Goal: Task Accomplishment & Management: Manage account settings

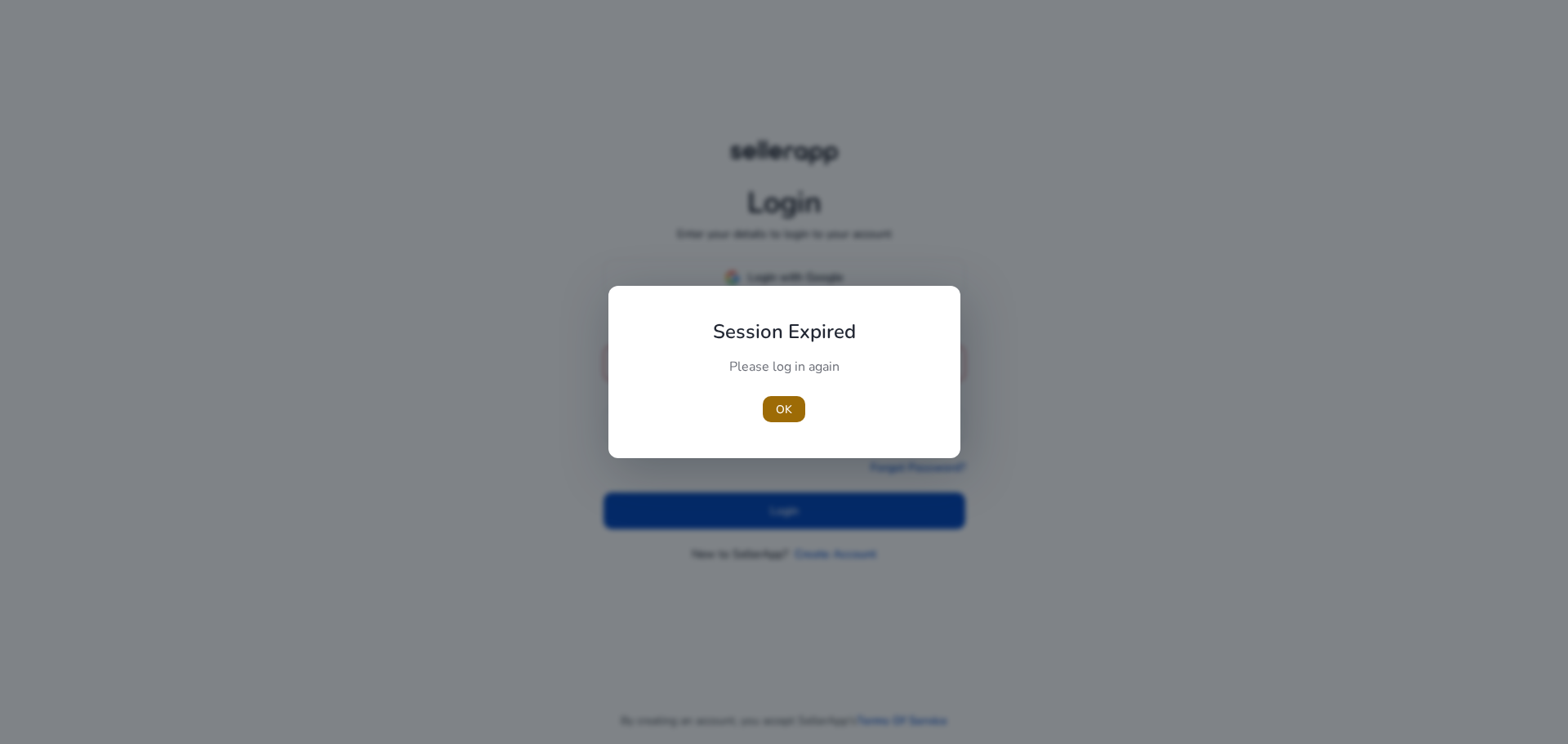
click at [773, 411] on span "button" at bounding box center [784, 409] width 42 height 39
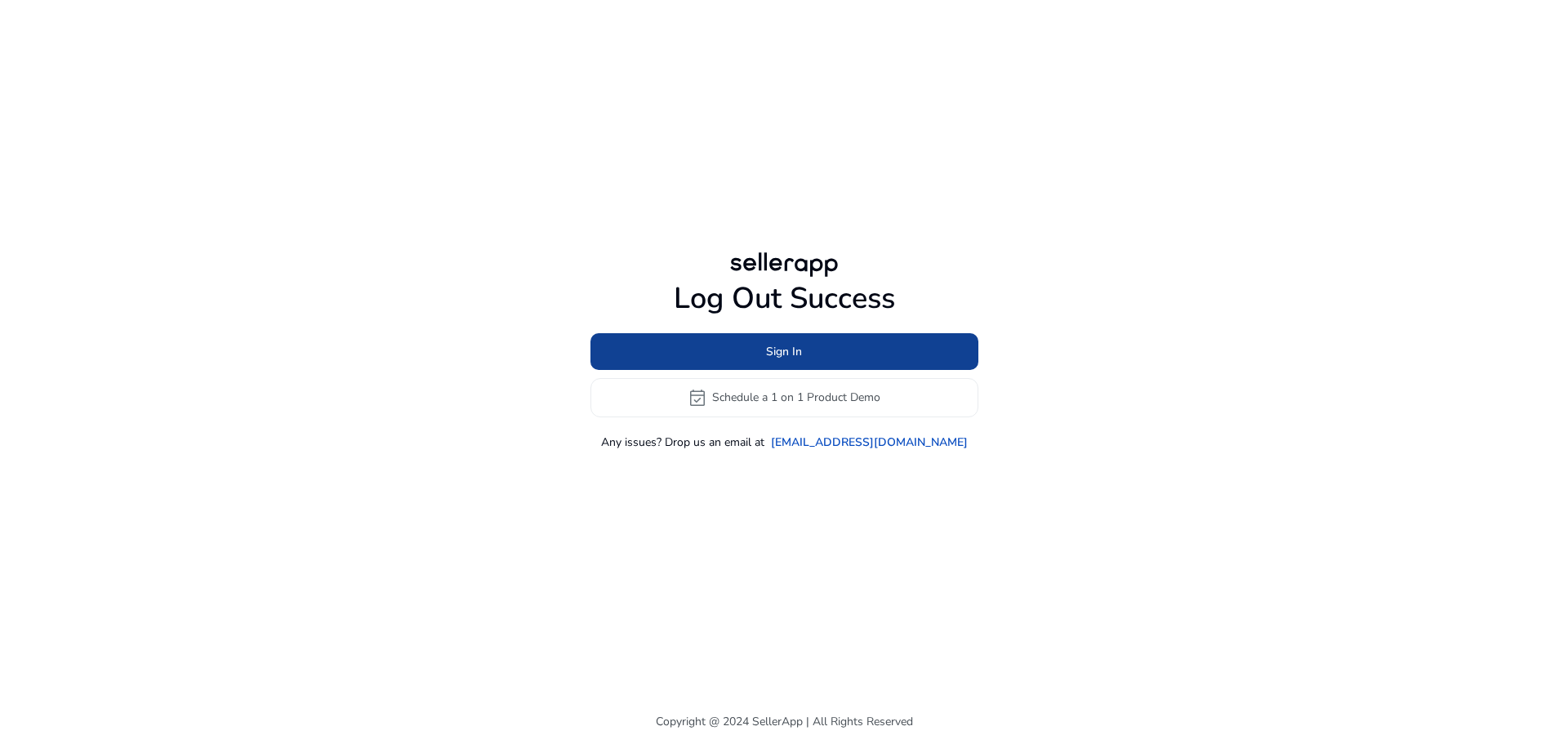
click at [767, 351] on span "Sign In" at bounding box center [783, 352] width 36 height 17
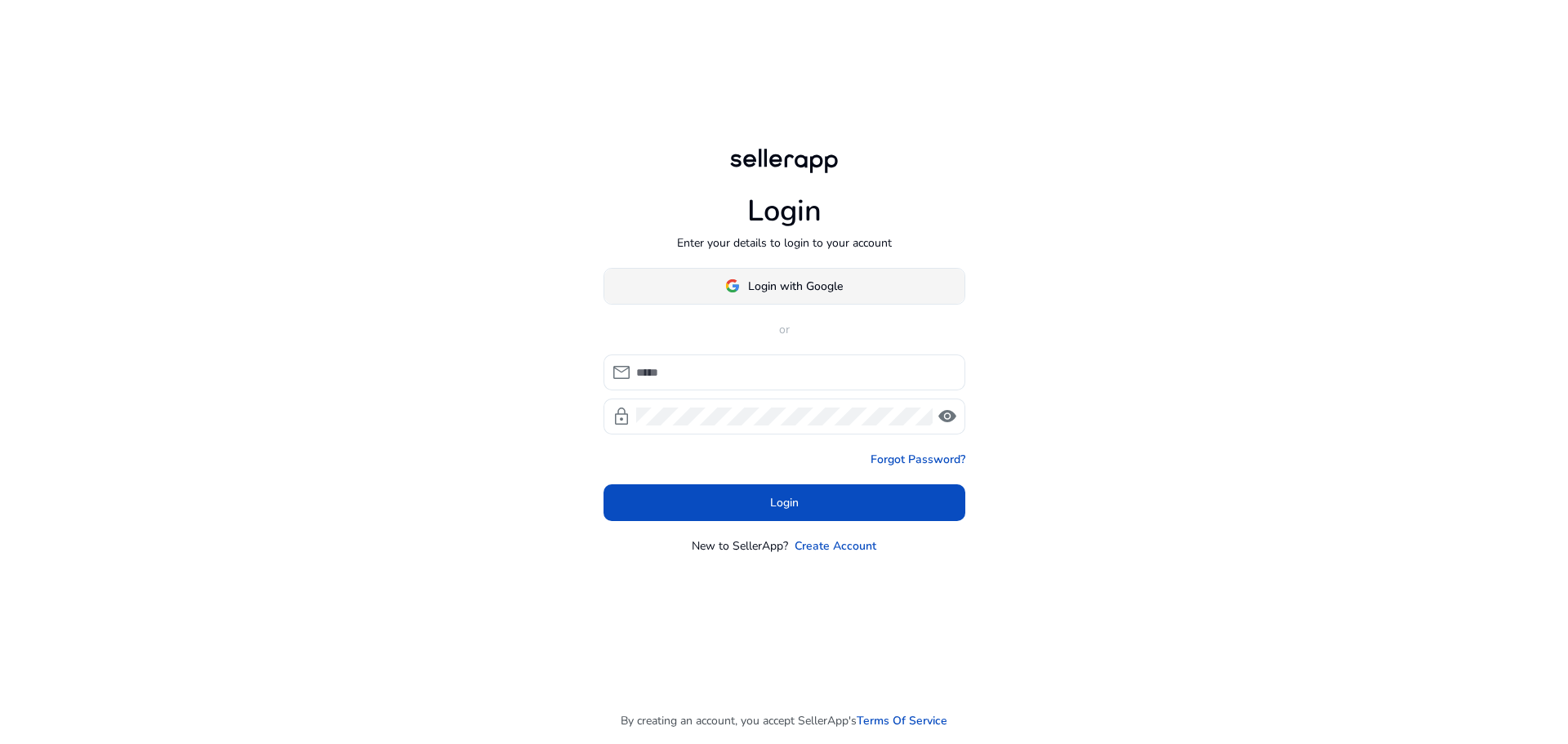
click at [753, 291] on span "Login with Google" at bounding box center [795, 286] width 95 height 17
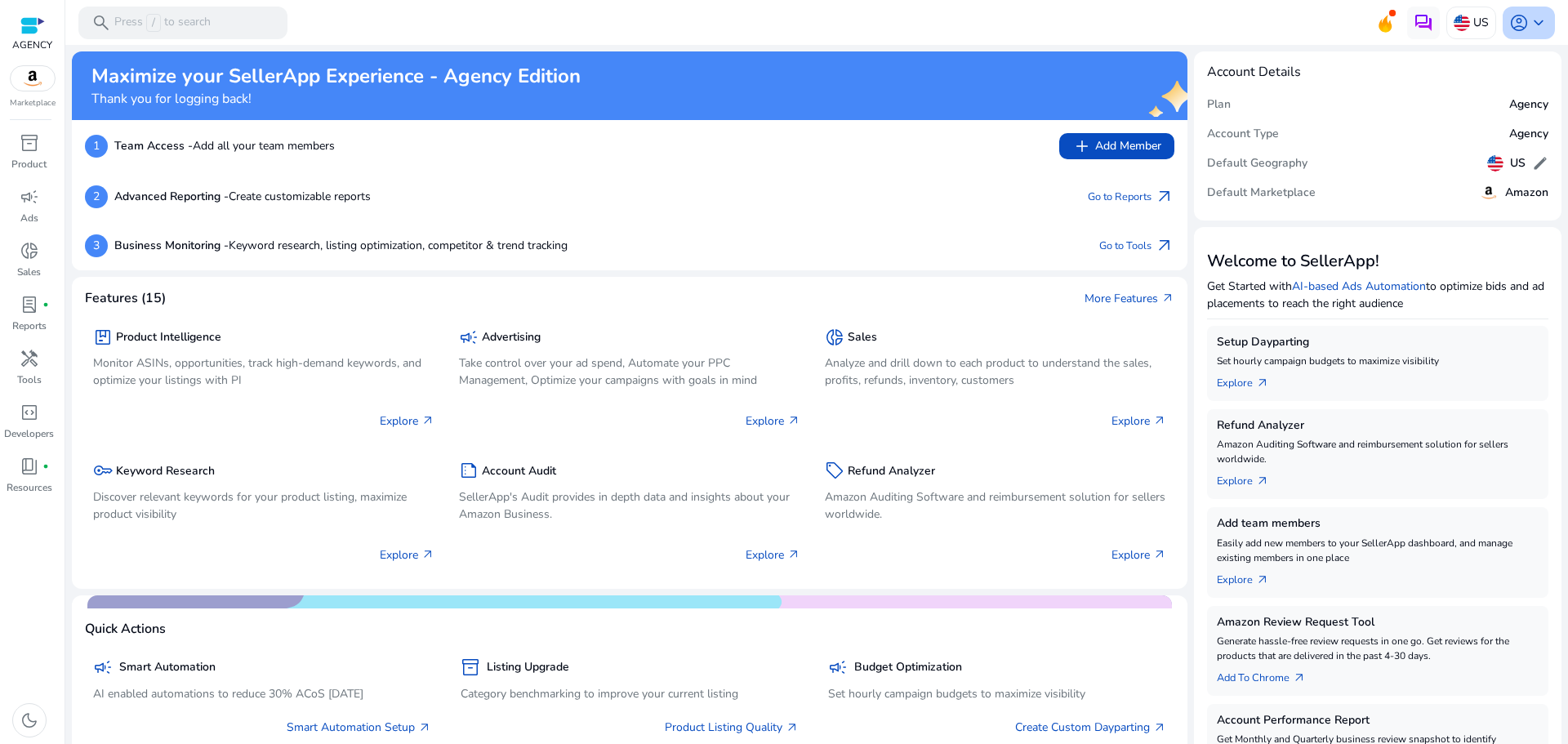
click at [1532, 22] on span "keyboard_arrow_down" at bounding box center [1538, 22] width 19 height 19
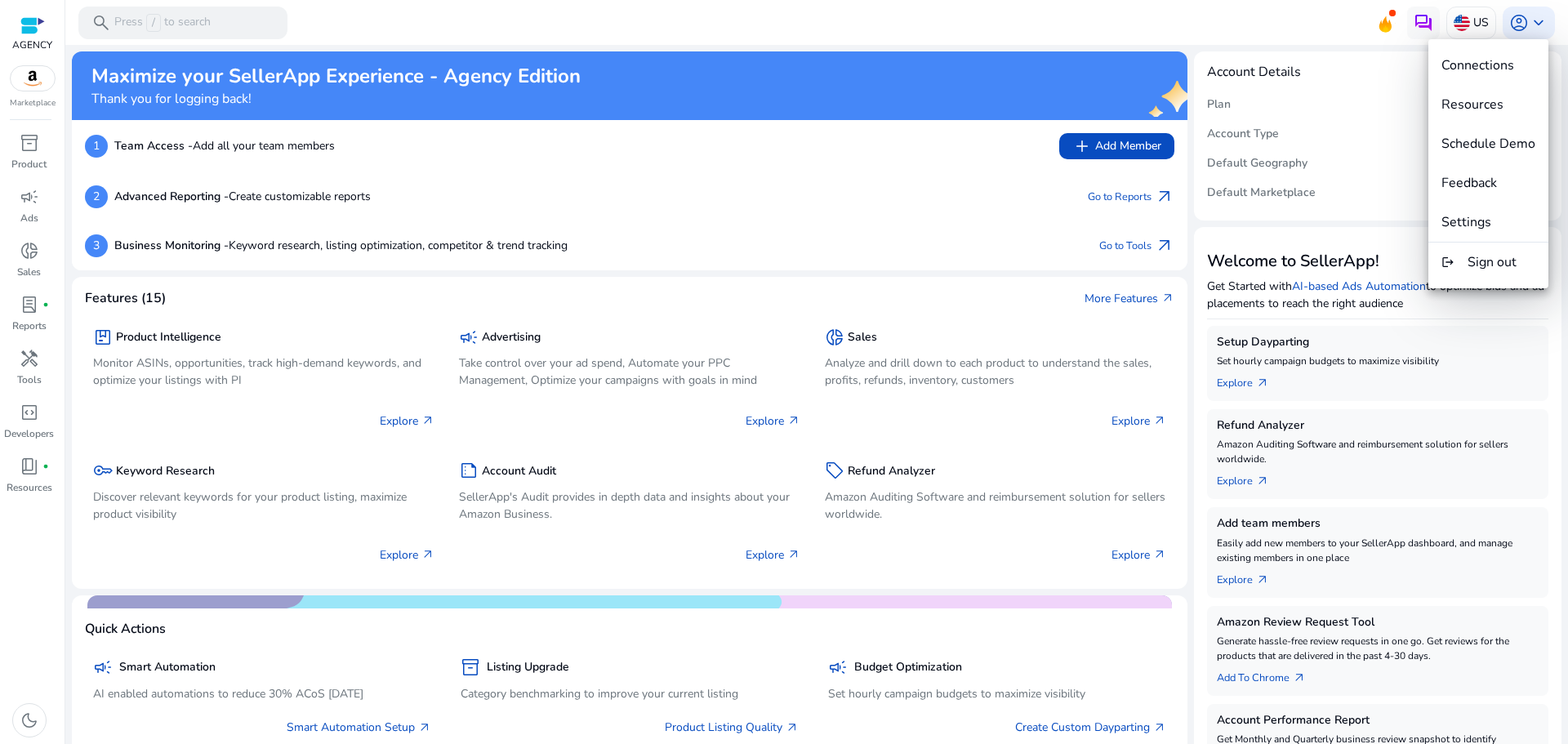
click at [39, 551] on div at bounding box center [784, 372] width 1568 height 744
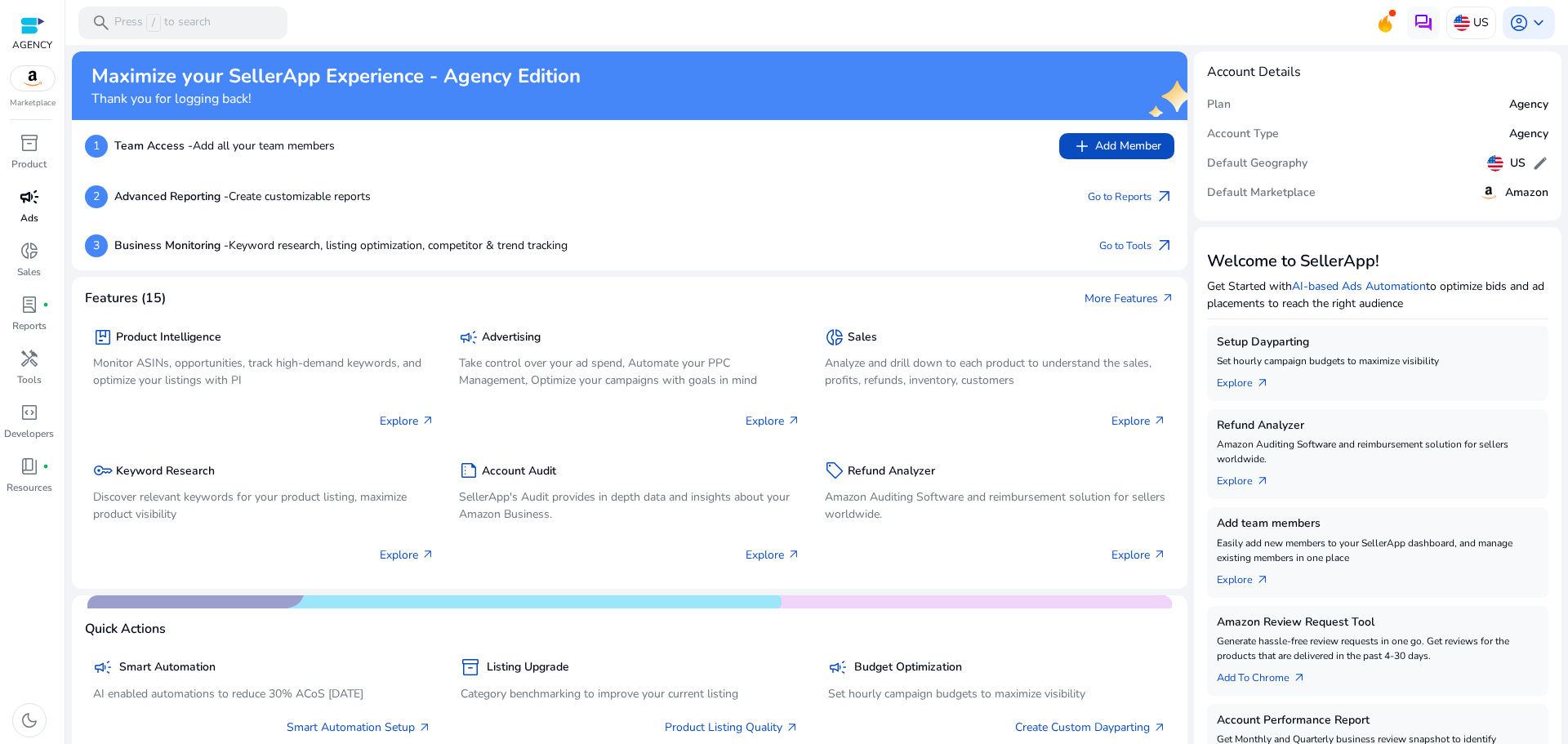
click at [37, 209] on div "campaign" at bounding box center [29, 197] width 46 height 26
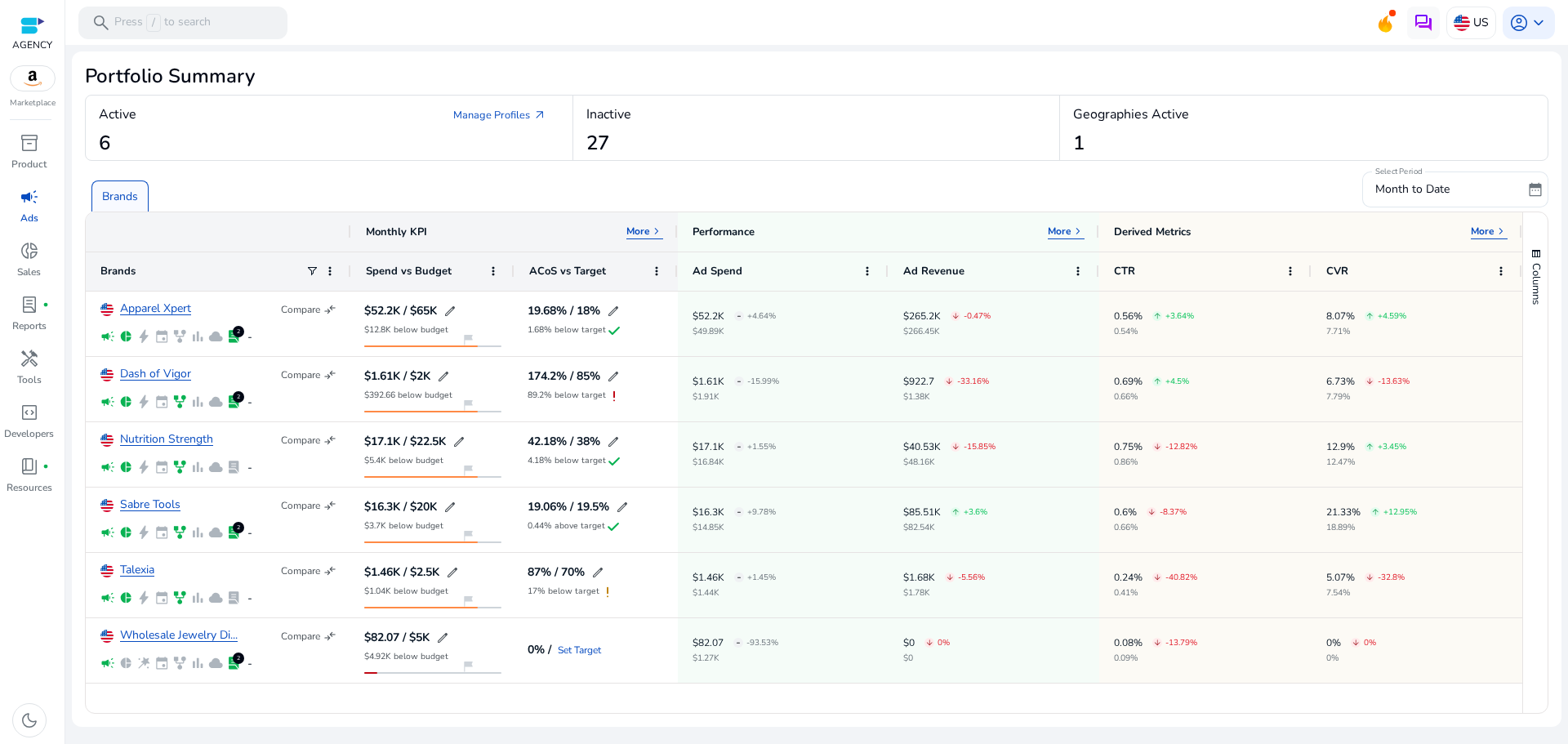
click at [1244, 21] on mat-toolbar "search Press / to search US account_circle keyboard_arrow_down" at bounding box center [816, 22] width 1503 height 45
click at [1524, 18] on span "account_circle" at bounding box center [1518, 22] width 19 height 19
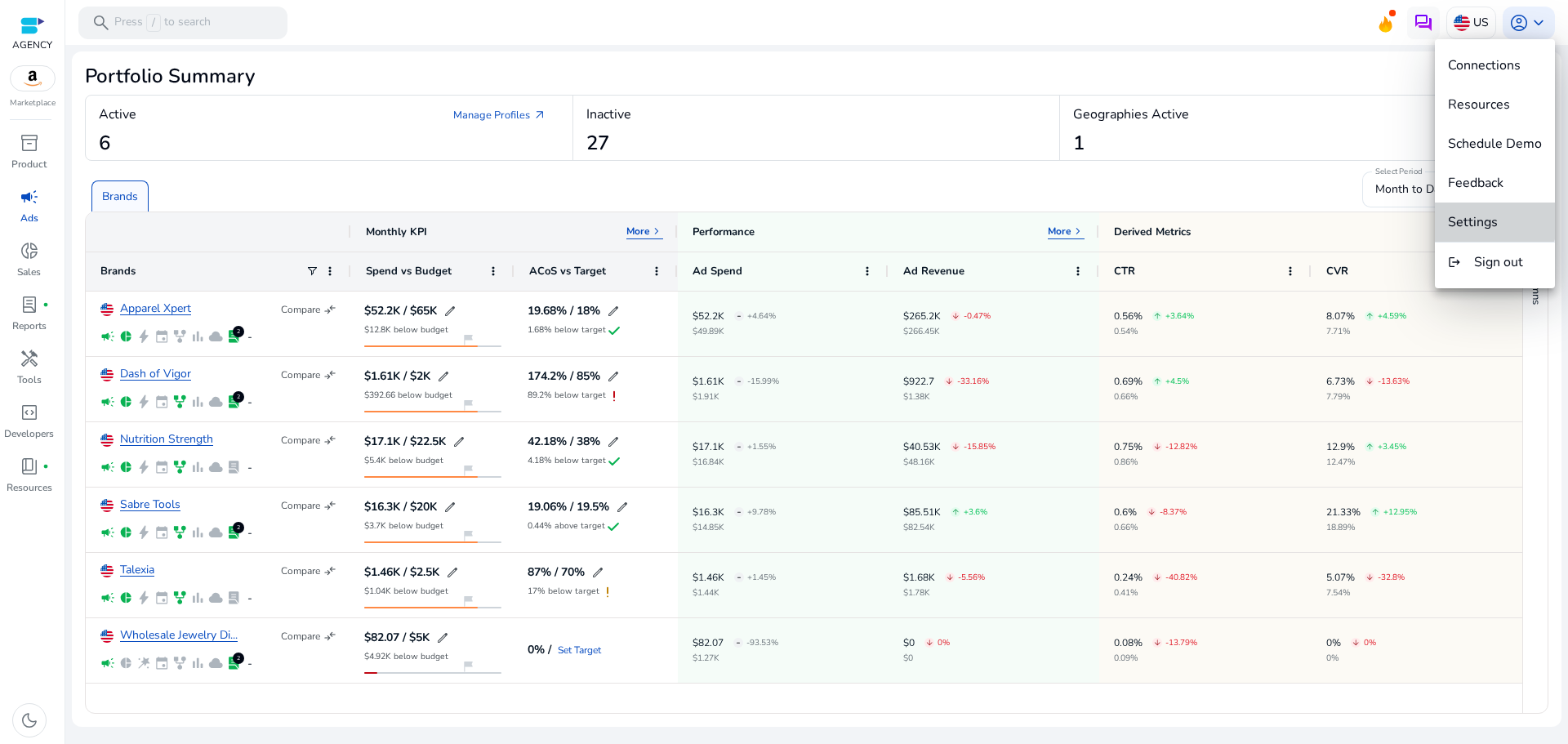
click at [1487, 215] on span "Settings" at bounding box center [1473, 222] width 50 height 18
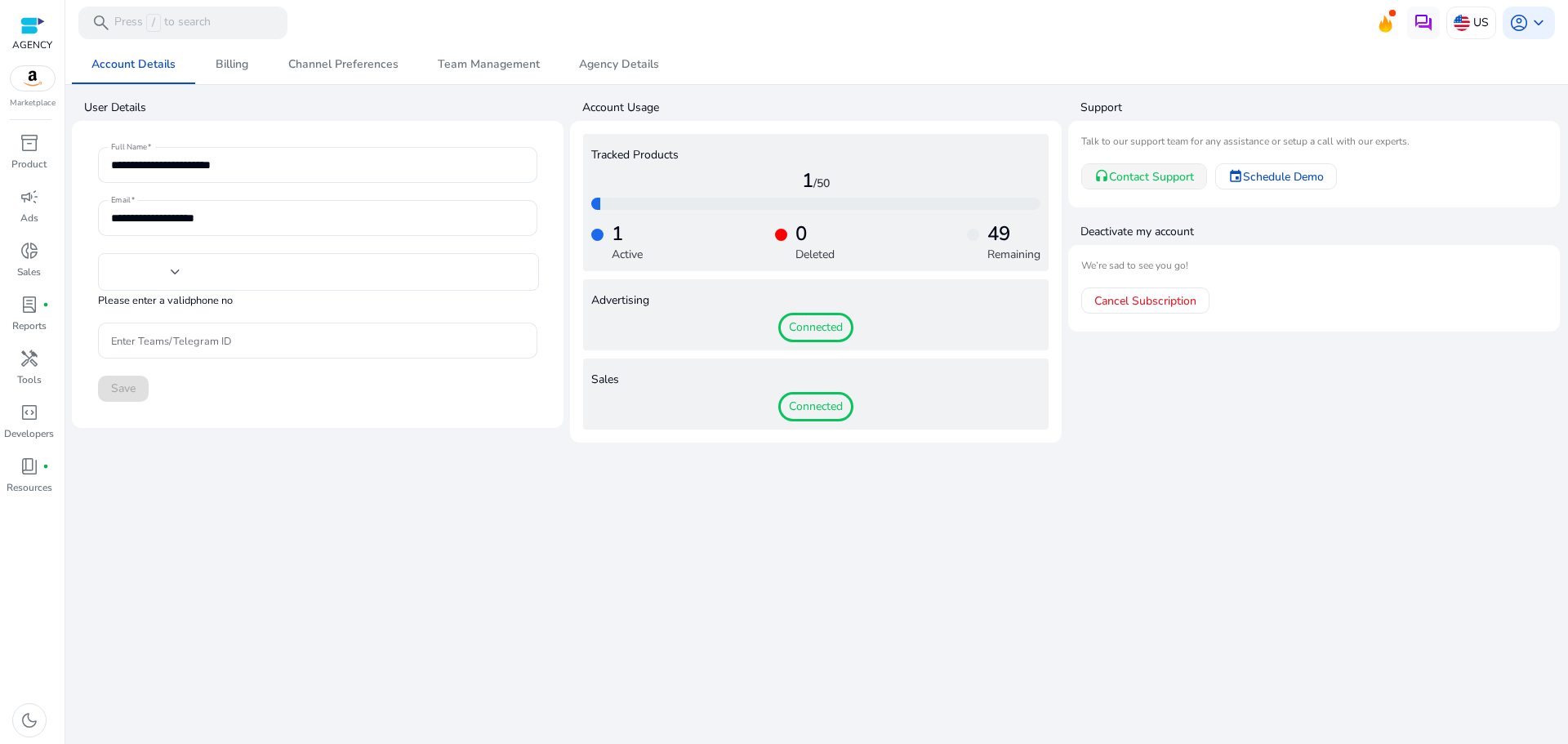
type input "**"
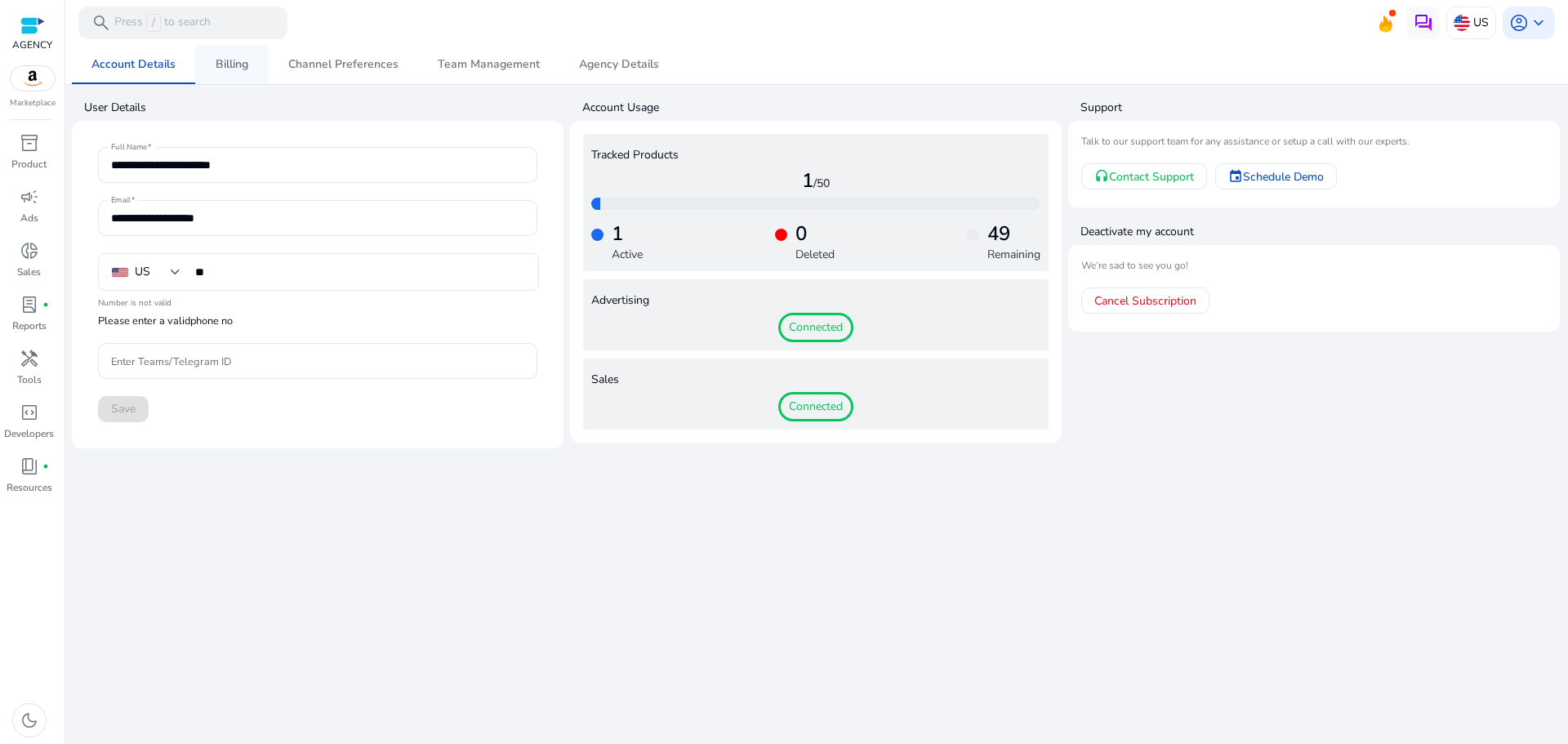
click at [250, 66] on link "Billing" at bounding box center [232, 64] width 73 height 39
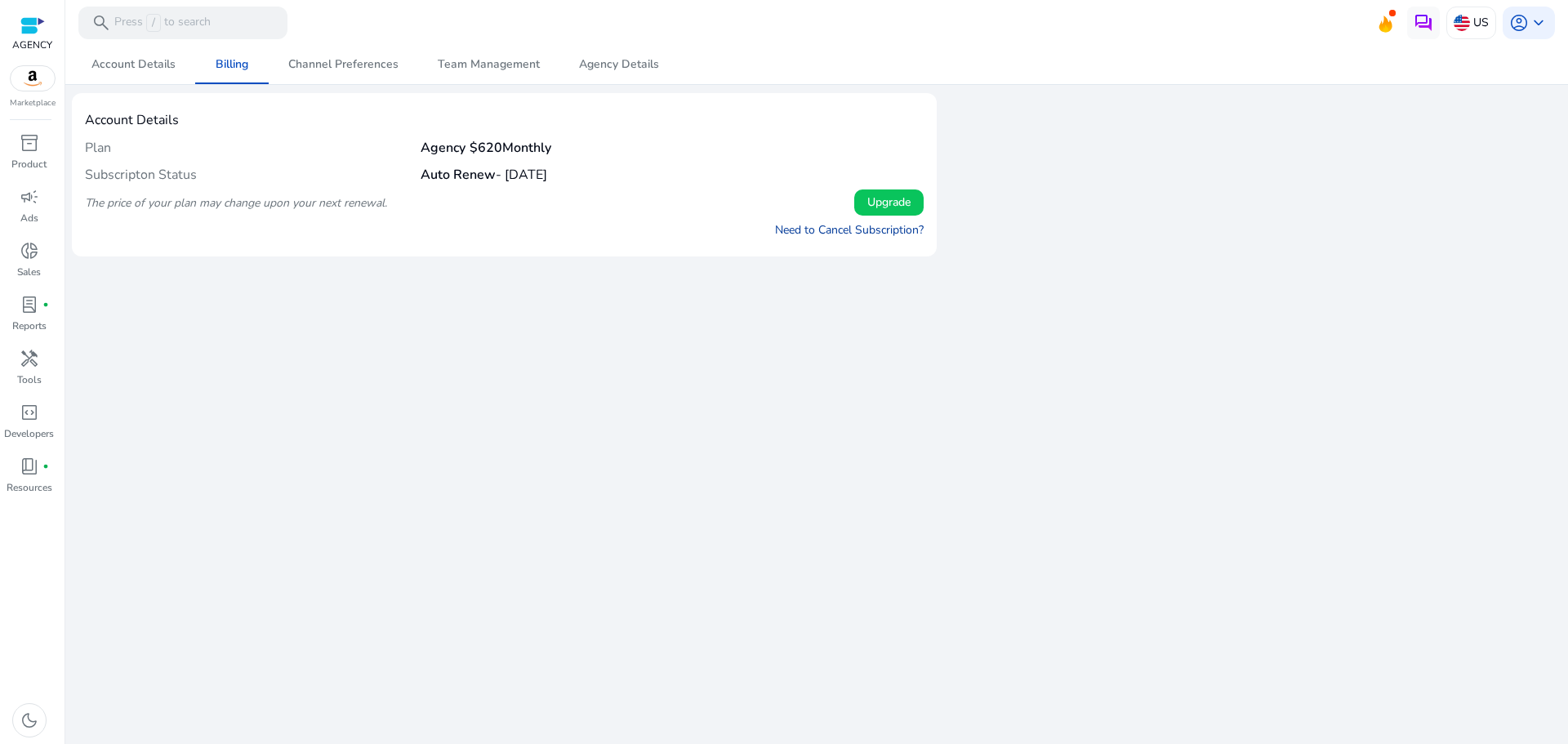
click at [835, 233] on link "Need to Cancel Subscription?" at bounding box center [849, 230] width 149 height 17
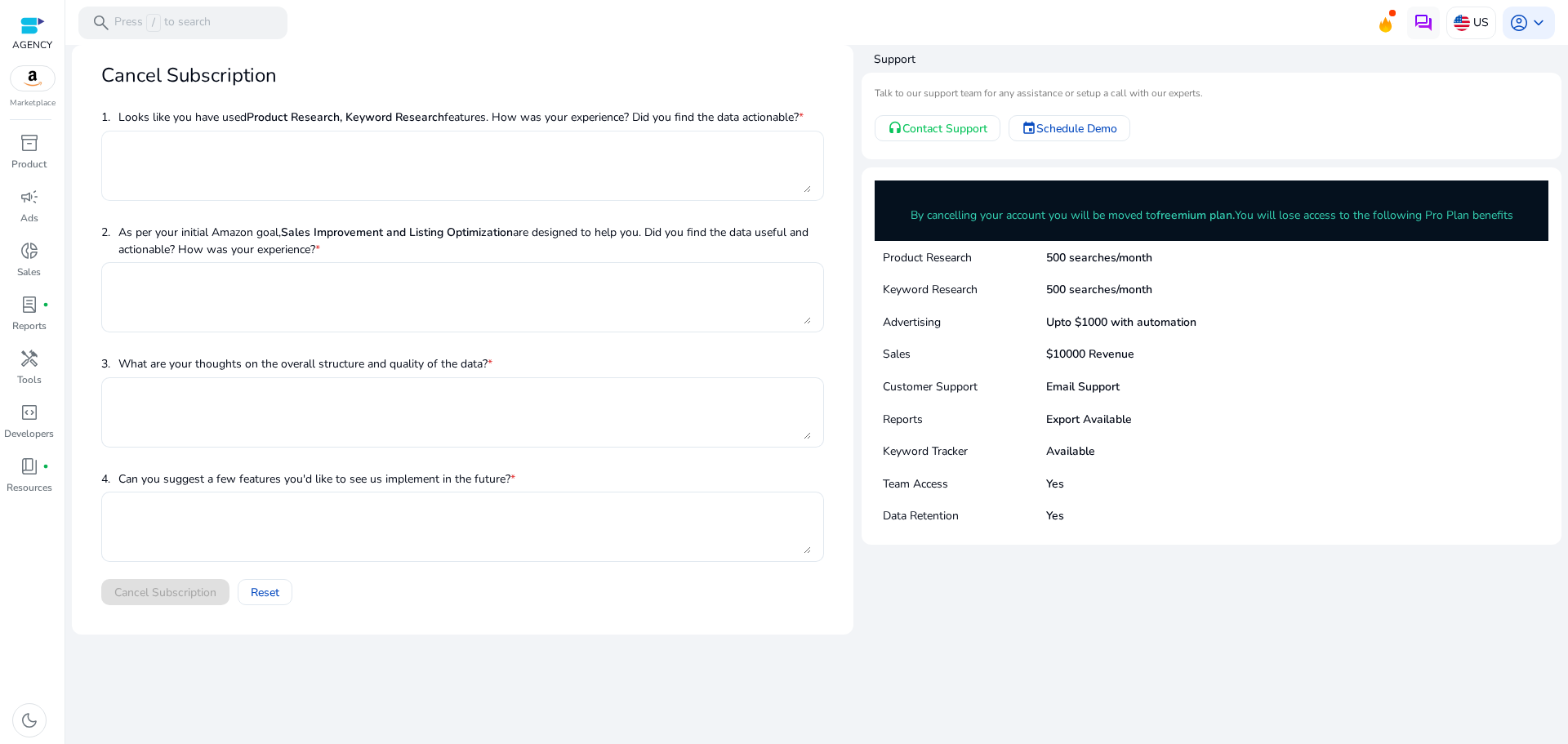
click at [546, 163] on textarea at bounding box center [463, 165] width 697 height 54
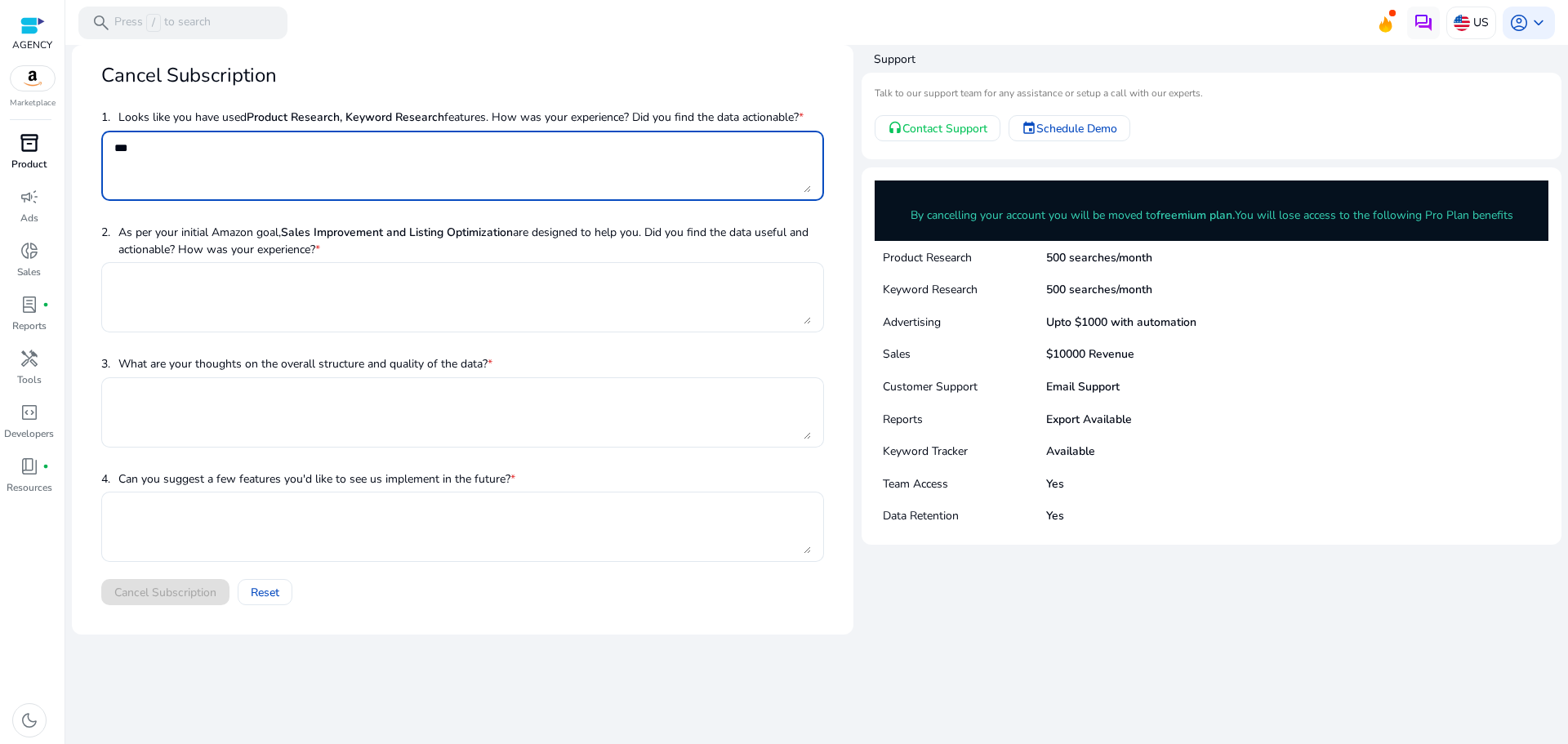
drag, startPoint x: 255, startPoint y: 150, endPoint x: 0, endPoint y: 141, distance: 255.2
click at [0, 141] on mat-sidenav-container "AGENCY Marketplace inventory_2 Product campaign Ads donut_small Sales lab_profi…" at bounding box center [784, 372] width 1568 height 744
click at [410, 292] on textarea at bounding box center [463, 297] width 697 height 54
drag, startPoint x: 274, startPoint y: 160, endPoint x: 0, endPoint y: 100, distance: 280.5
click at [0, 100] on mat-sidenav-container "AGENCY Marketplace inventory_2 Product campaign Ads donut_small Sales lab_profi…" at bounding box center [784, 372] width 1568 height 744
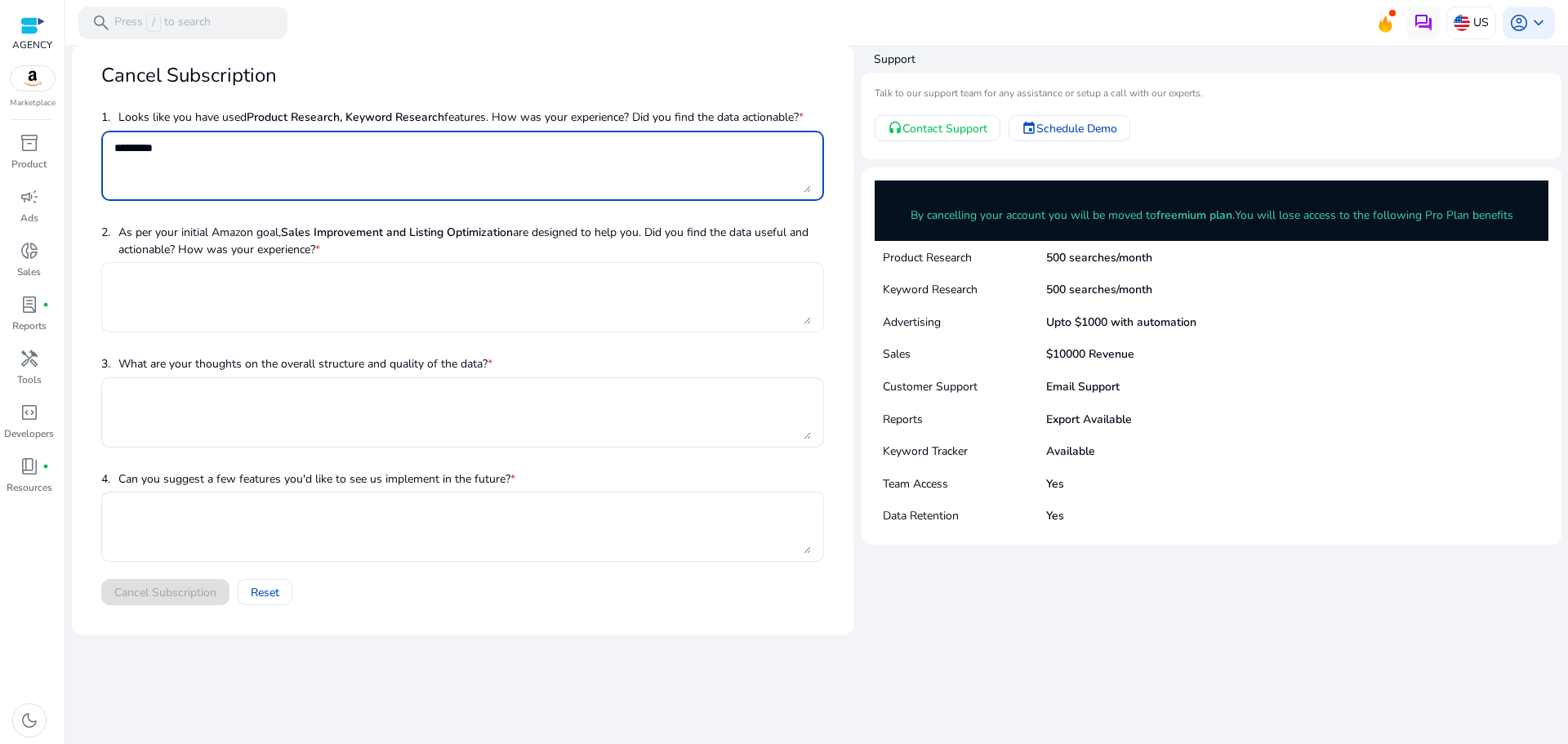
type textarea "*********"
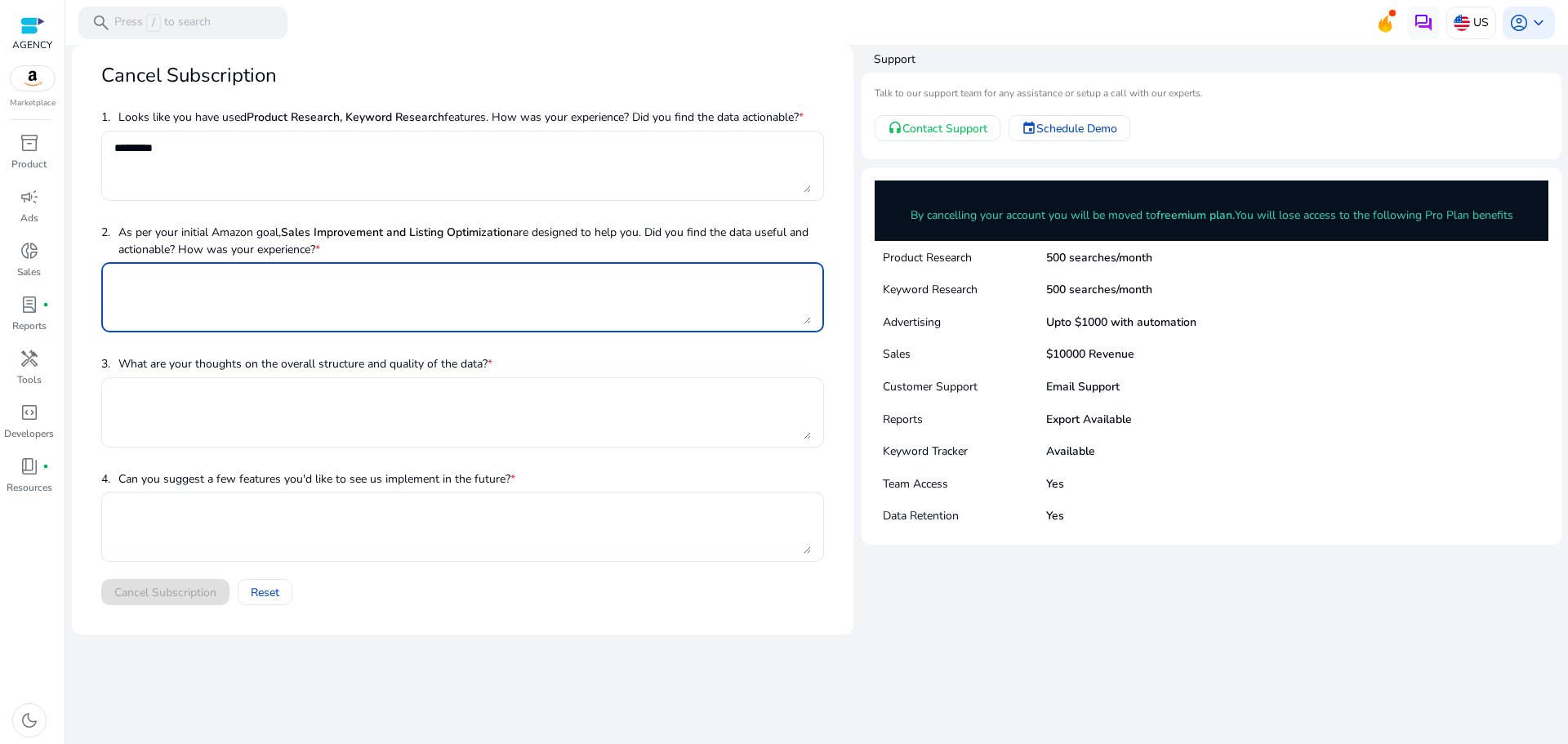
click at [295, 291] on textarea at bounding box center [463, 297] width 697 height 54
type textarea "*********"
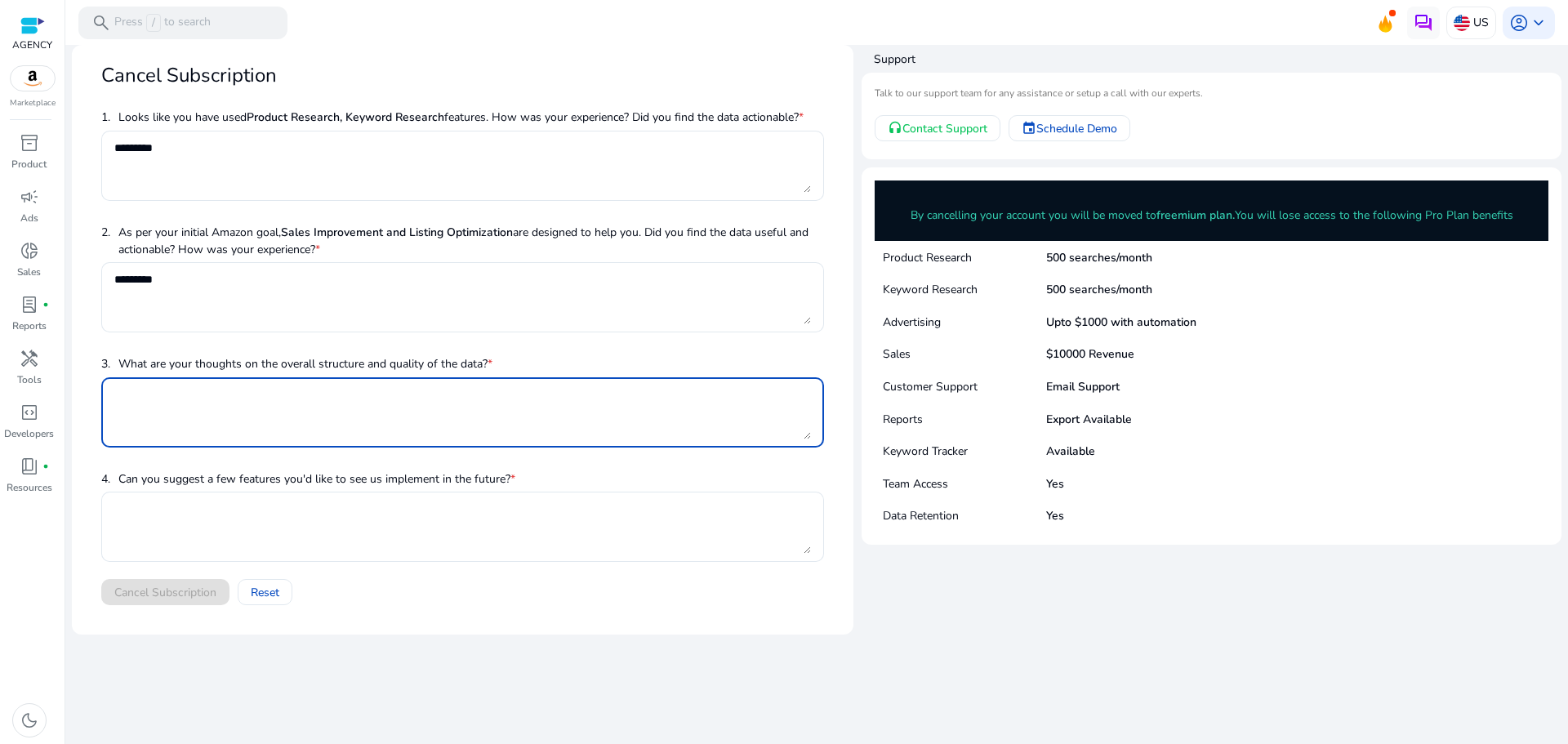
click at [395, 391] on textarea at bounding box center [463, 412] width 697 height 54
type textarea "**********"
click at [376, 516] on textarea at bounding box center [463, 526] width 697 height 54
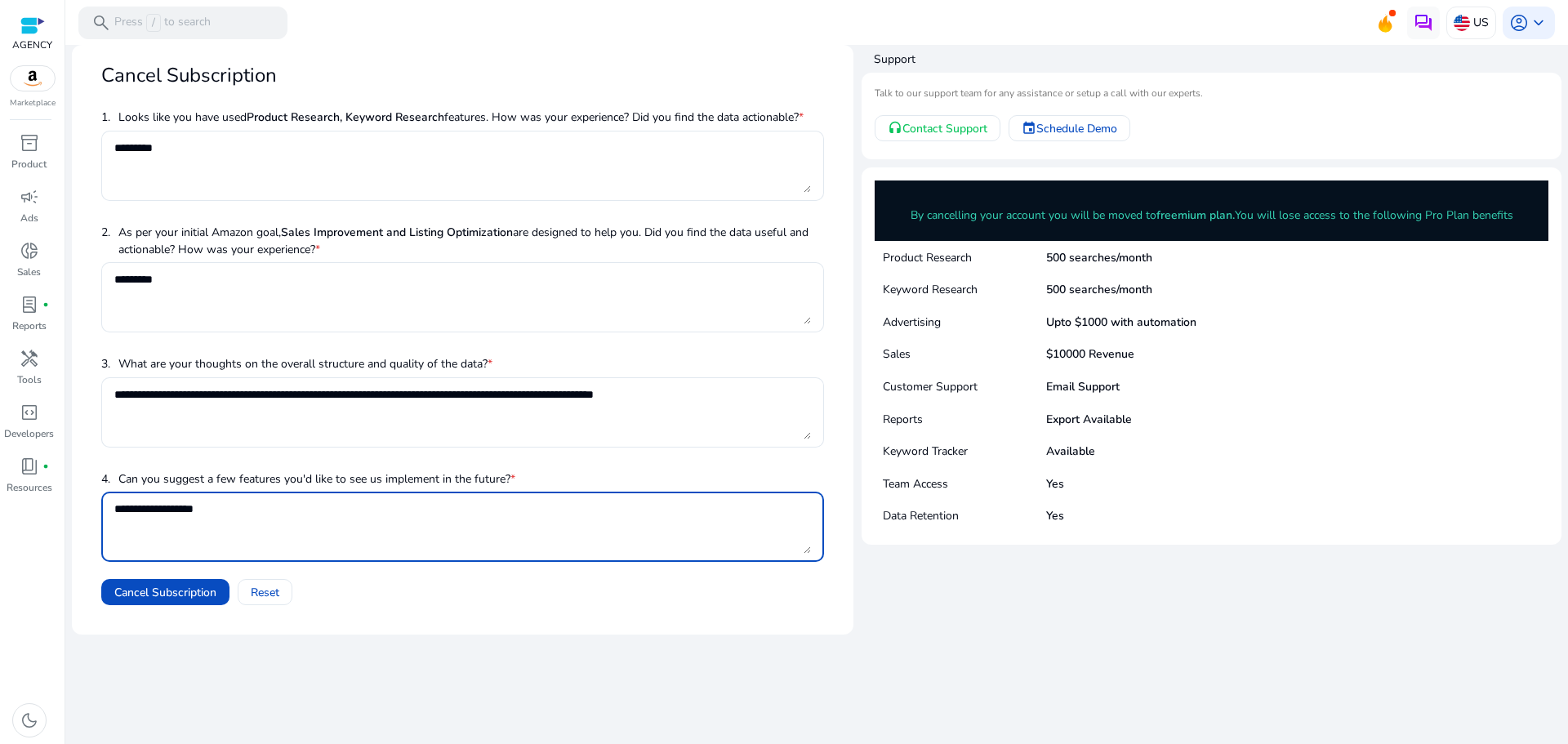
type textarea "**********"
click at [359, 633] on mat-card "**********" at bounding box center [462, 340] width 781 height 590
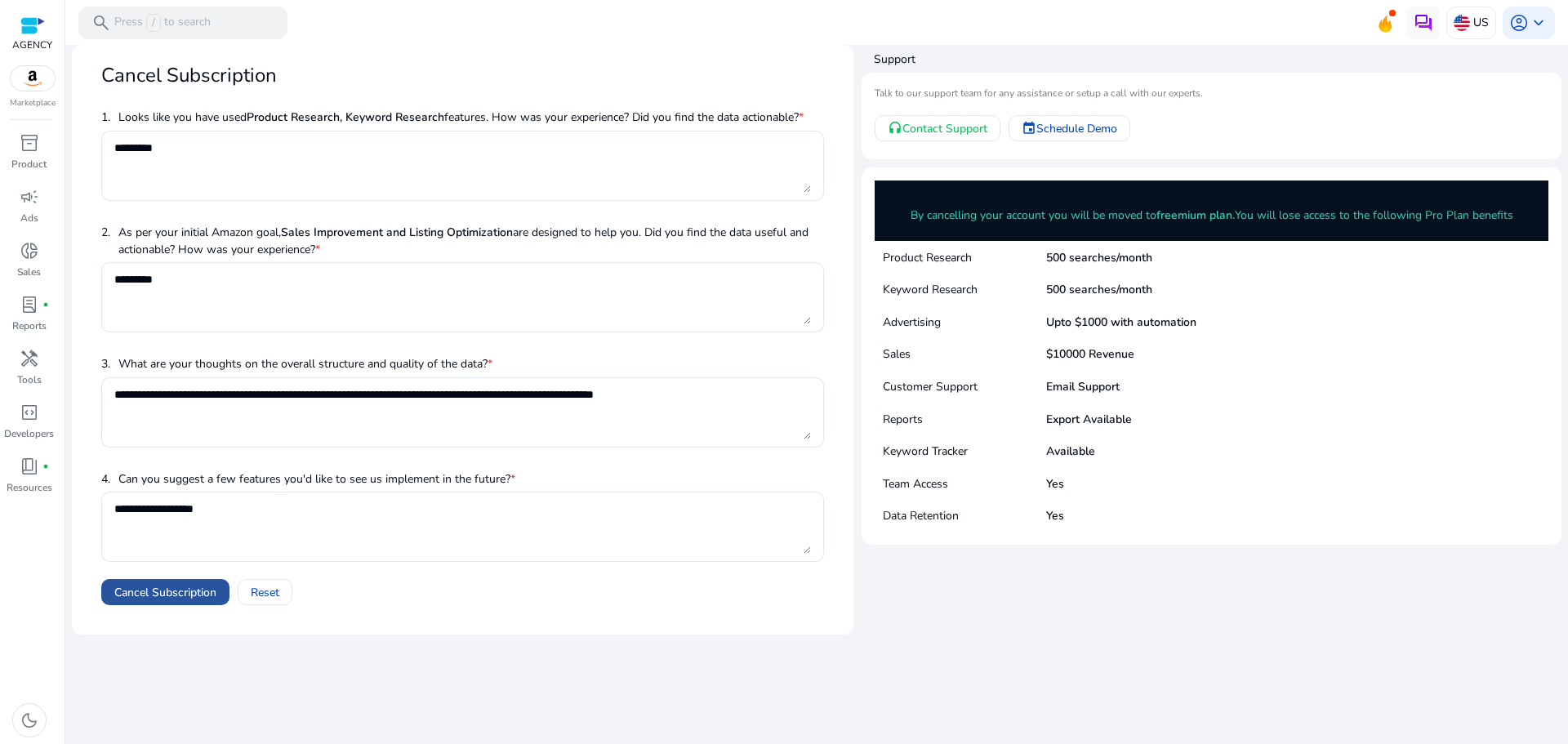
click at [156, 594] on span "Cancel Subscription" at bounding box center [165, 592] width 102 height 17
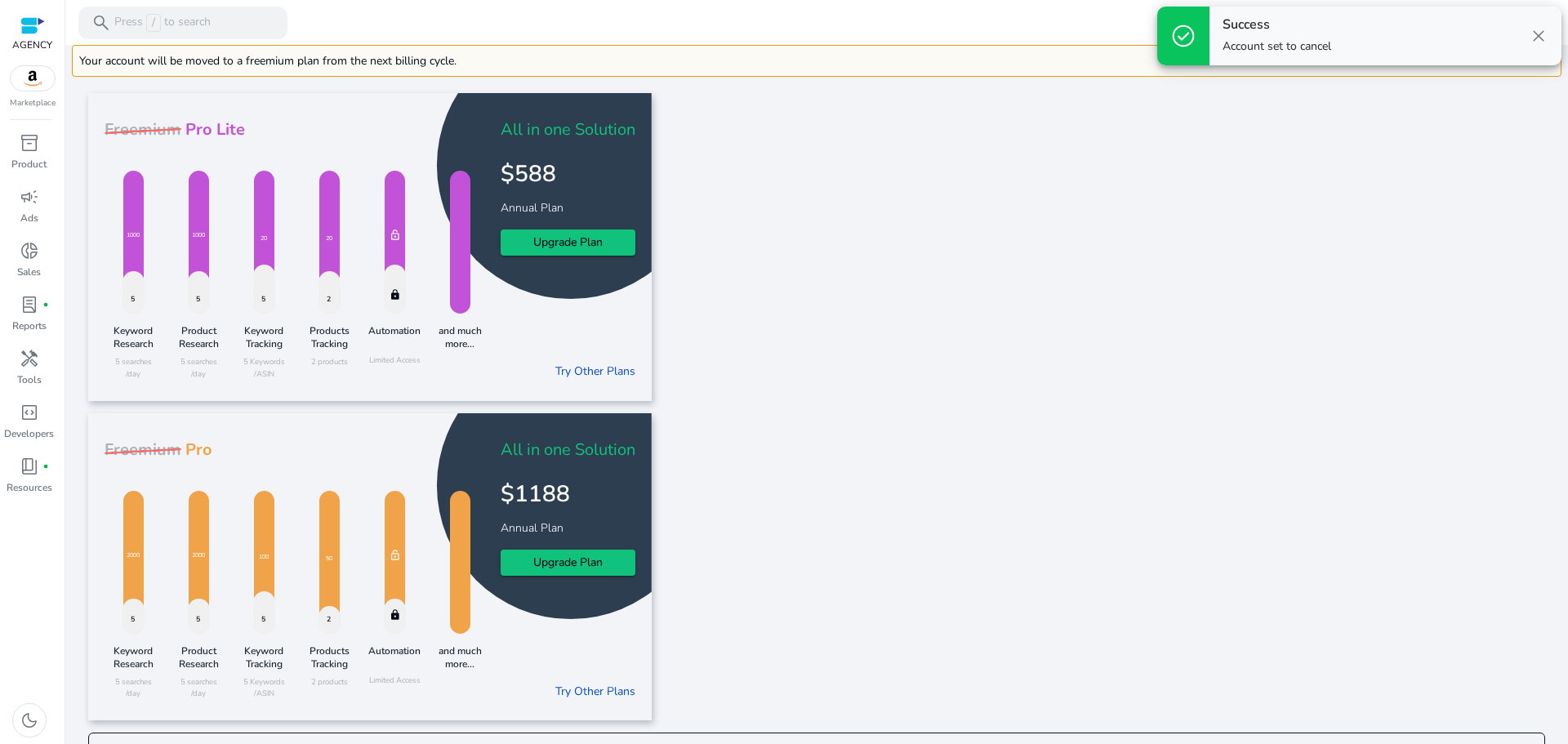
click at [1189, 554] on app-try-paid-features-card "Freemium Pro 5 2000 Keyword Research 5 searches /day 5 2000 Product Research 5 …" at bounding box center [816, 567] width 1457 height 308
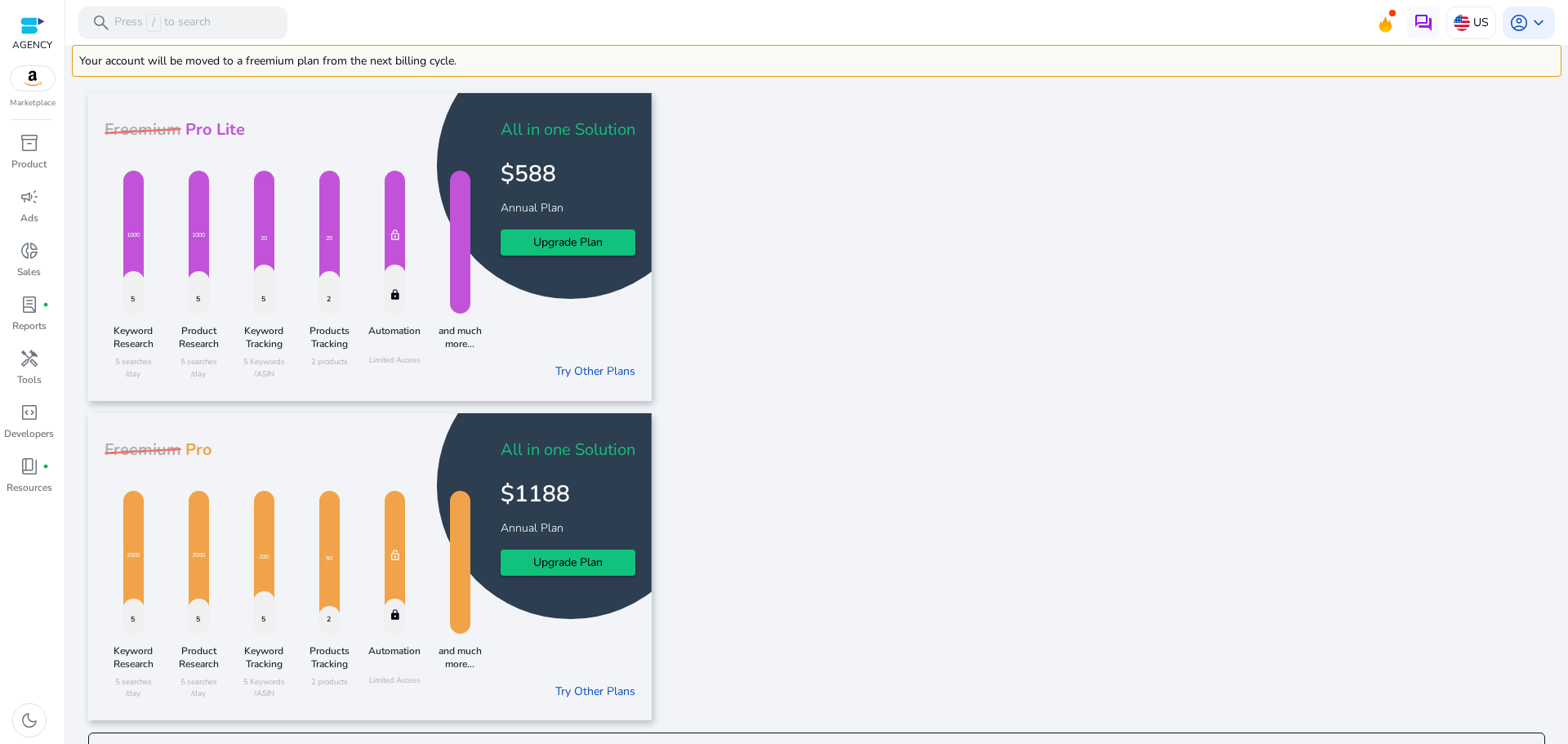
click at [788, 366] on app-try-paid-features-card "Freemium Pro Lite 5 1000 Keyword Research 5 searches /day 5 1000 Product Resear…" at bounding box center [816, 246] width 1457 height 308
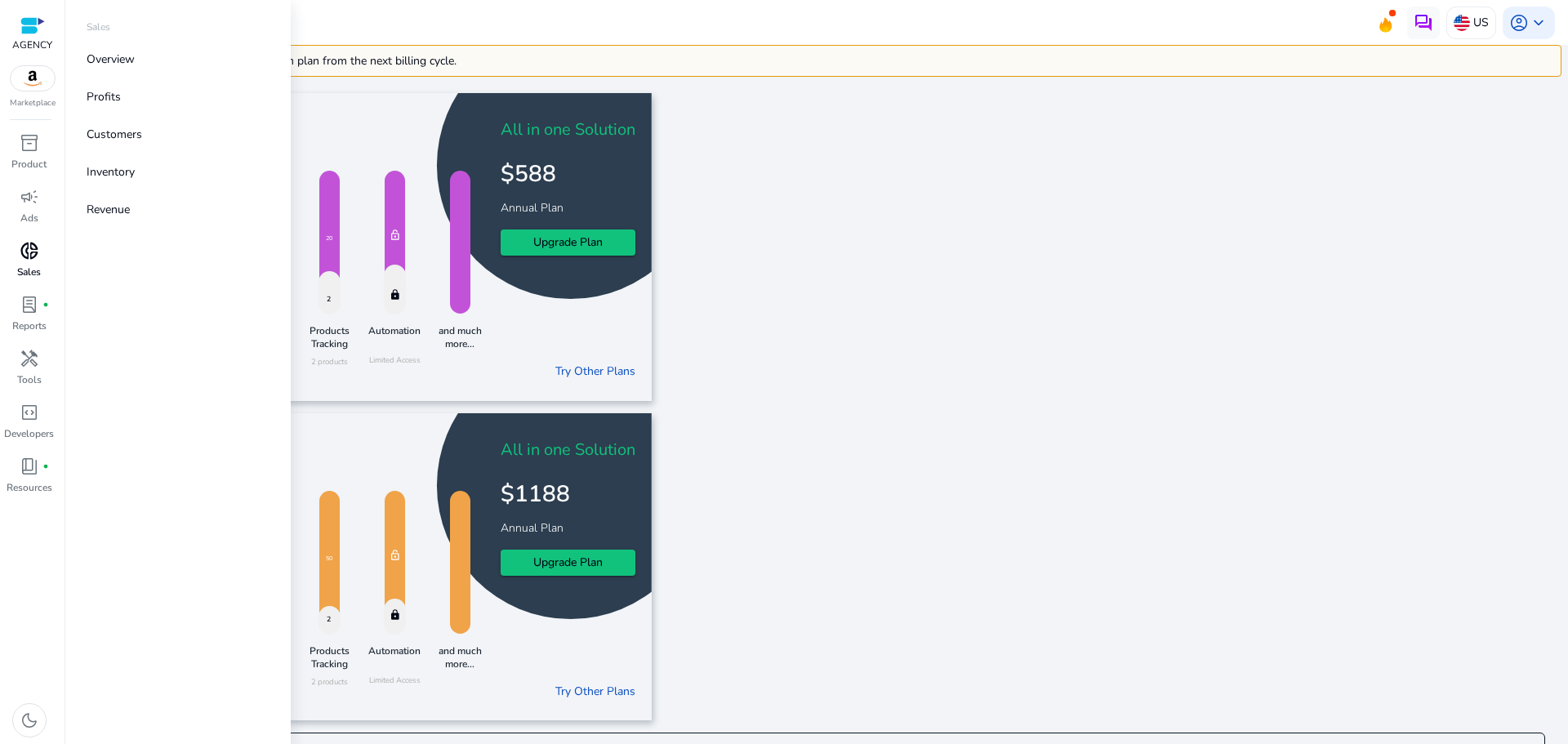
click at [31, 259] on span "donut_small" at bounding box center [28, 250] width 19 height 19
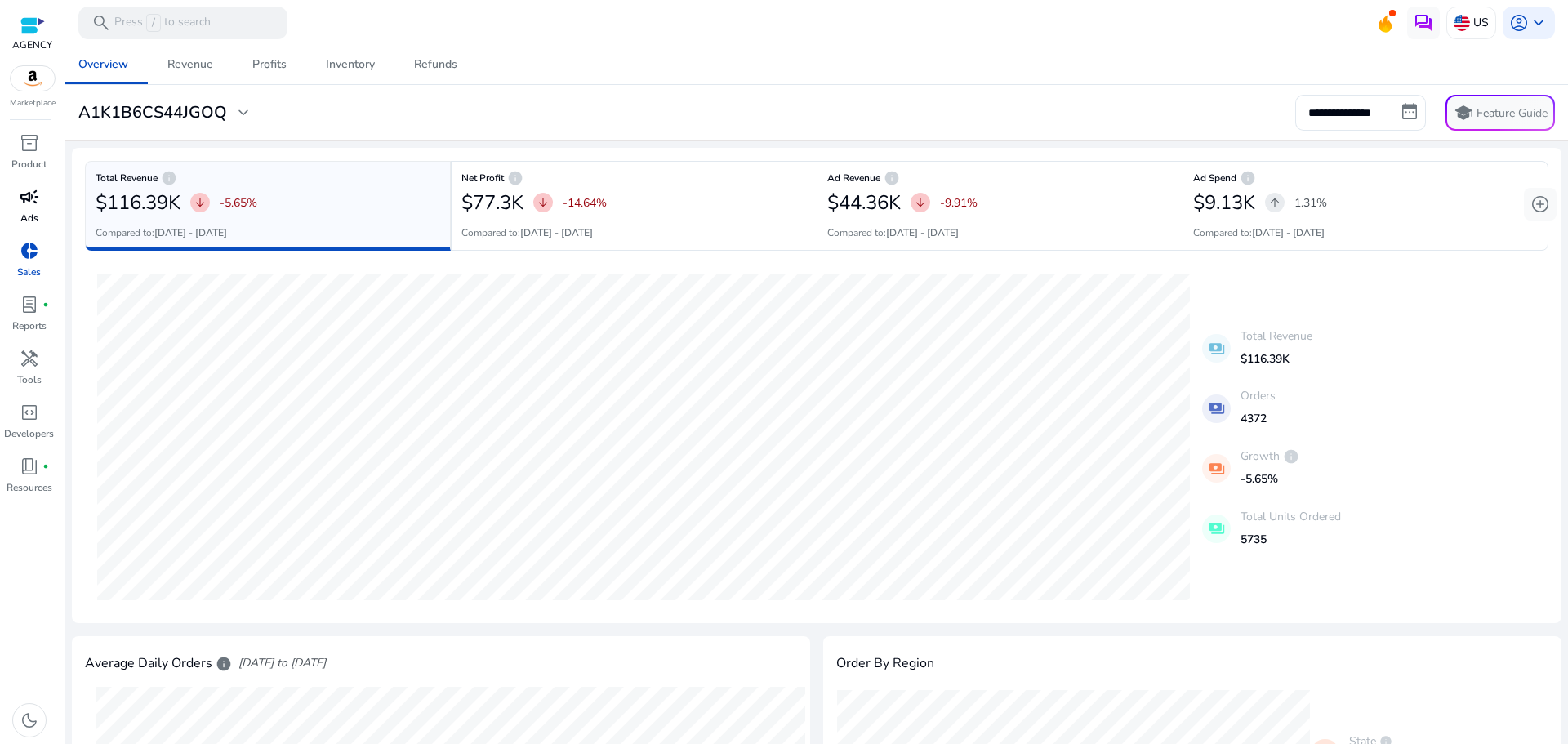
click at [28, 198] on span "campaign" at bounding box center [28, 197] width 19 height 19
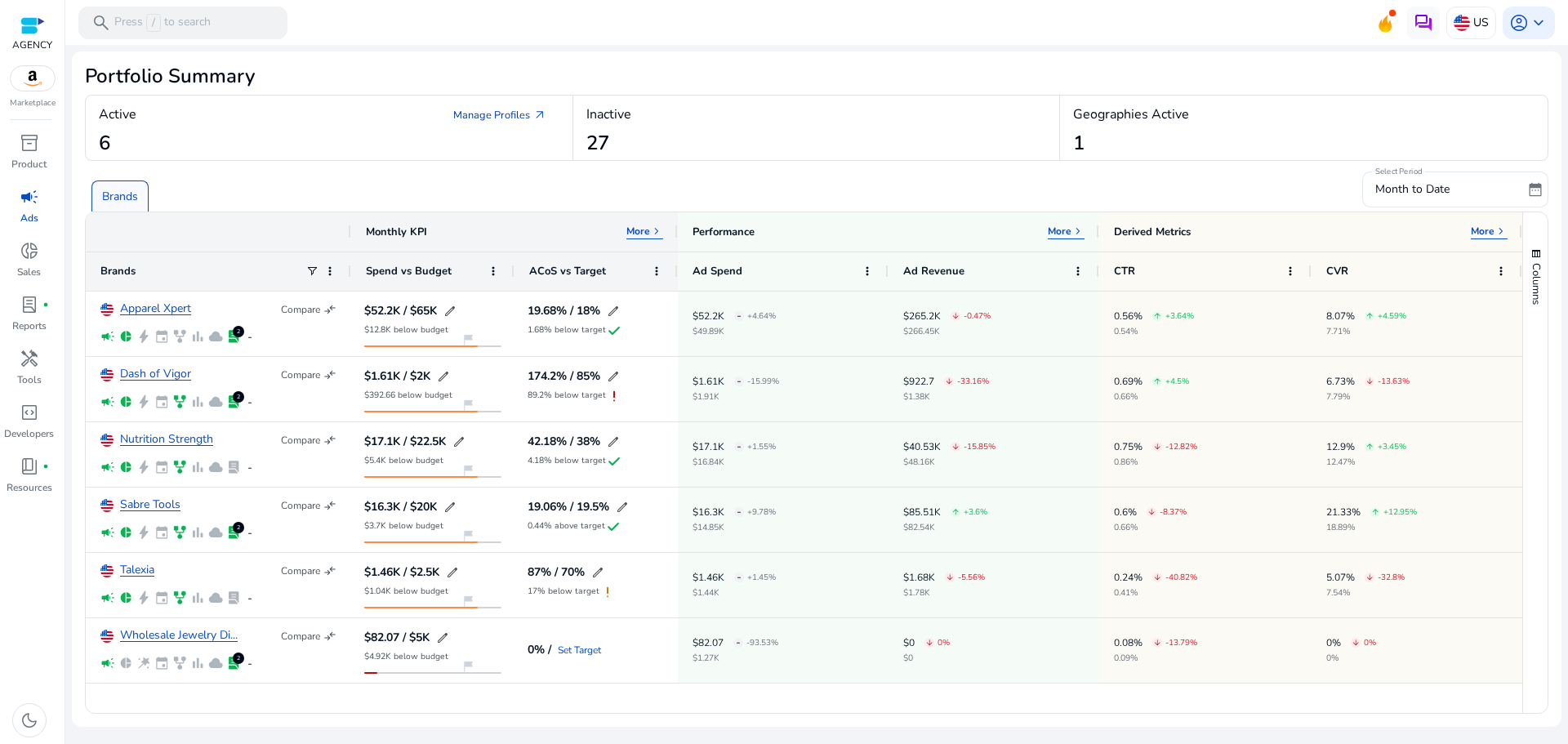
click at [488, 116] on link "Manage Profiles arrow_outward" at bounding box center [499, 115] width 119 height 29
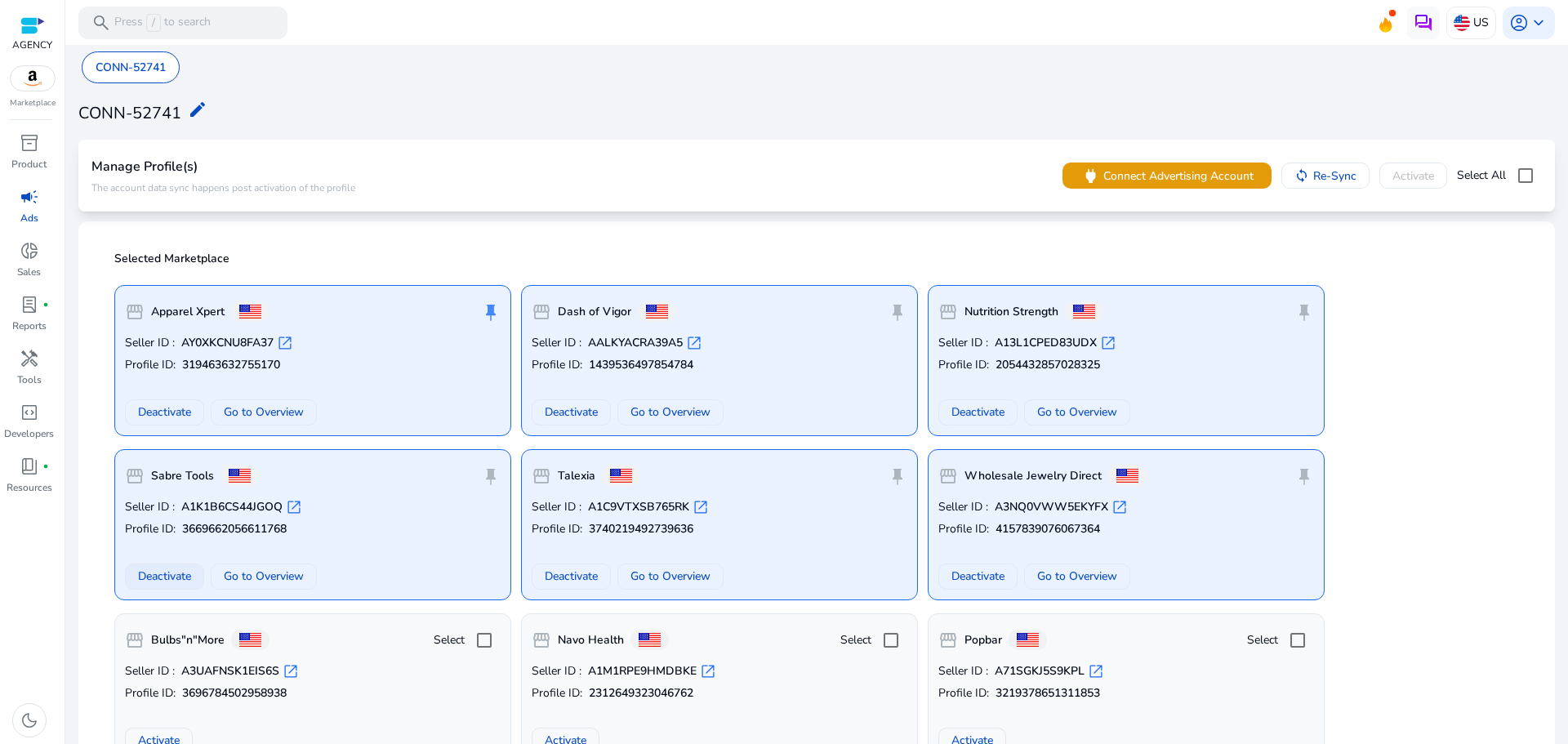
click at [169, 581] on span "Deactivate" at bounding box center [164, 576] width 53 height 17
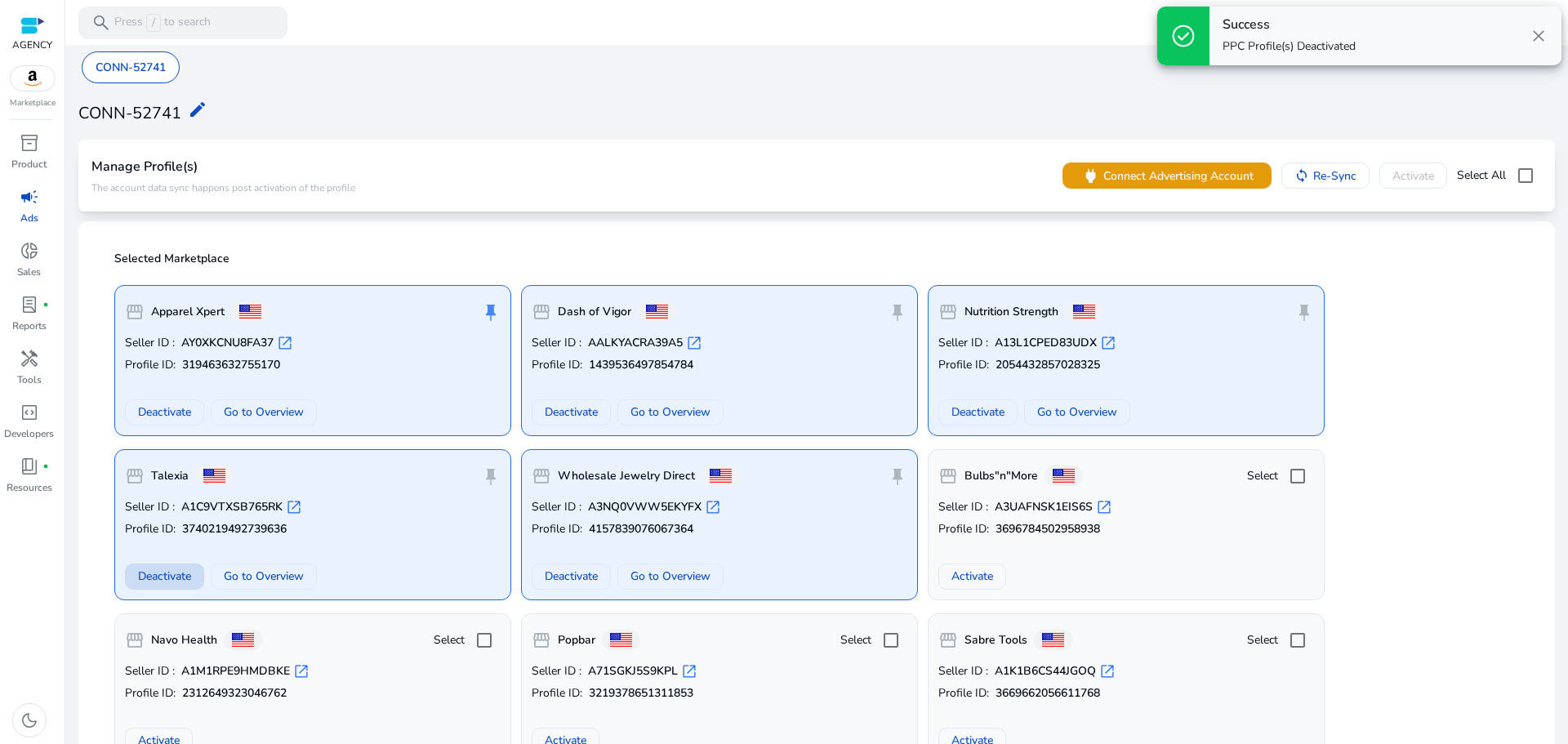
click at [144, 575] on span "Deactivate" at bounding box center [164, 576] width 53 height 17
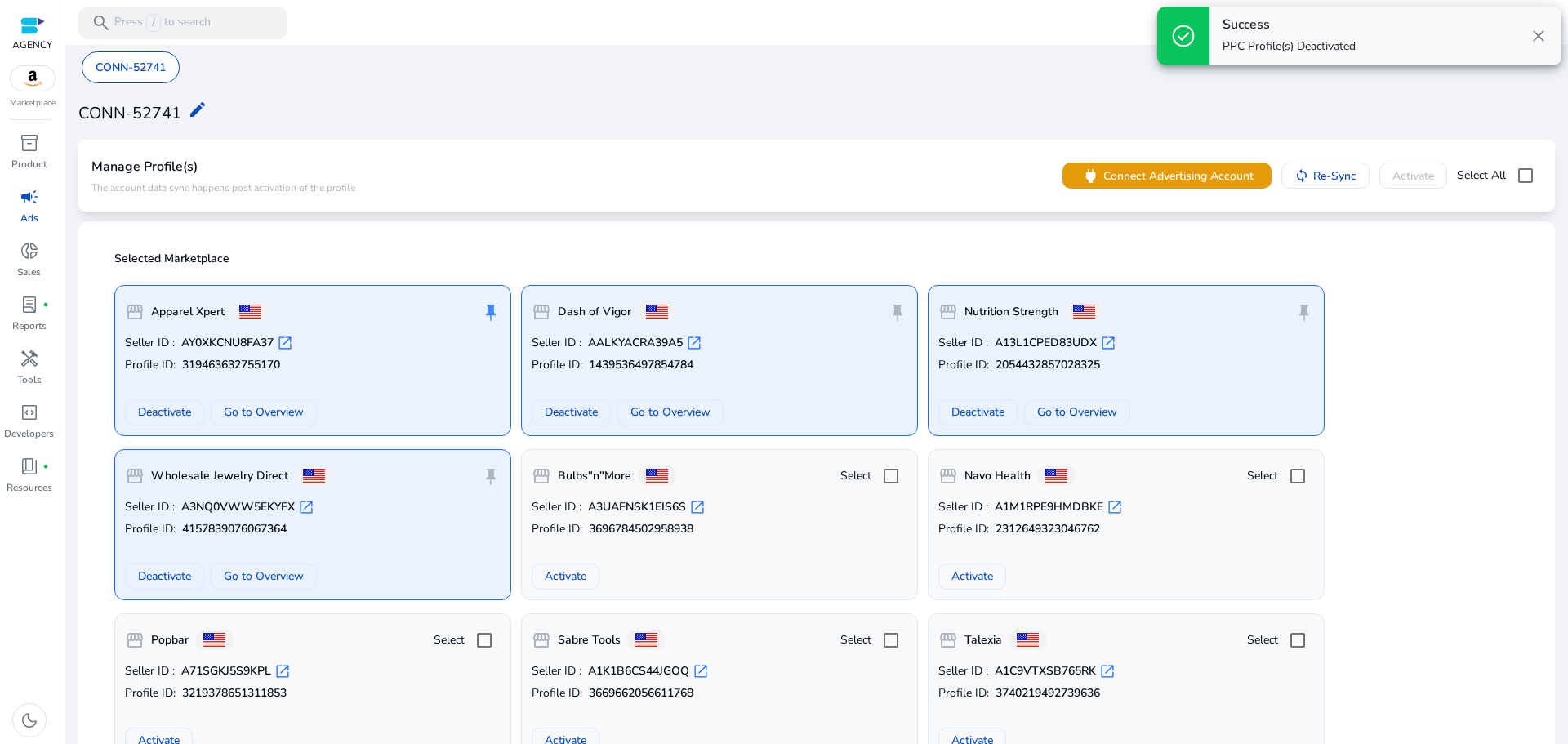
click at [146, 575] on span "Deactivate" at bounding box center [164, 576] width 53 height 17
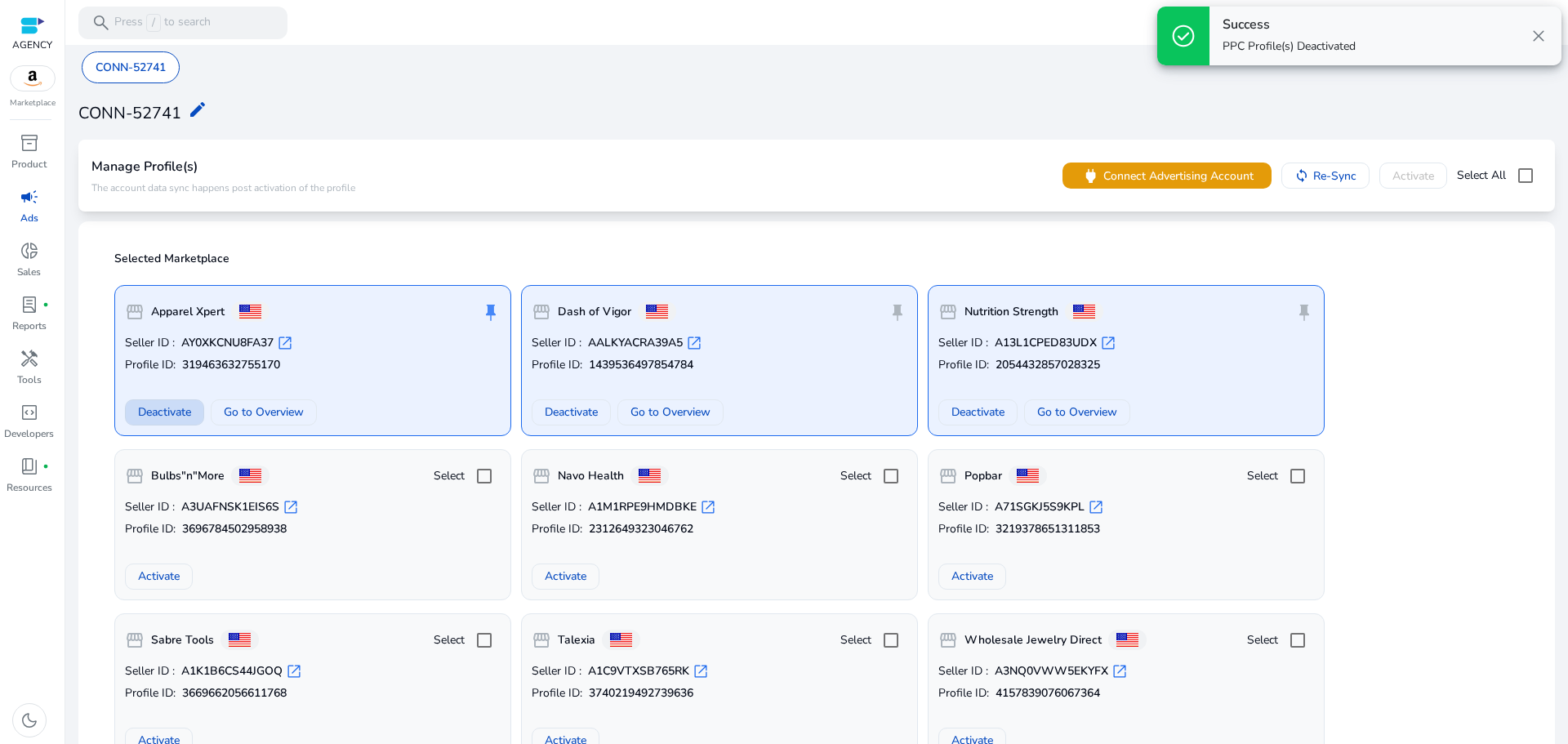
click at [178, 415] on span "Deactivate" at bounding box center [164, 411] width 53 height 17
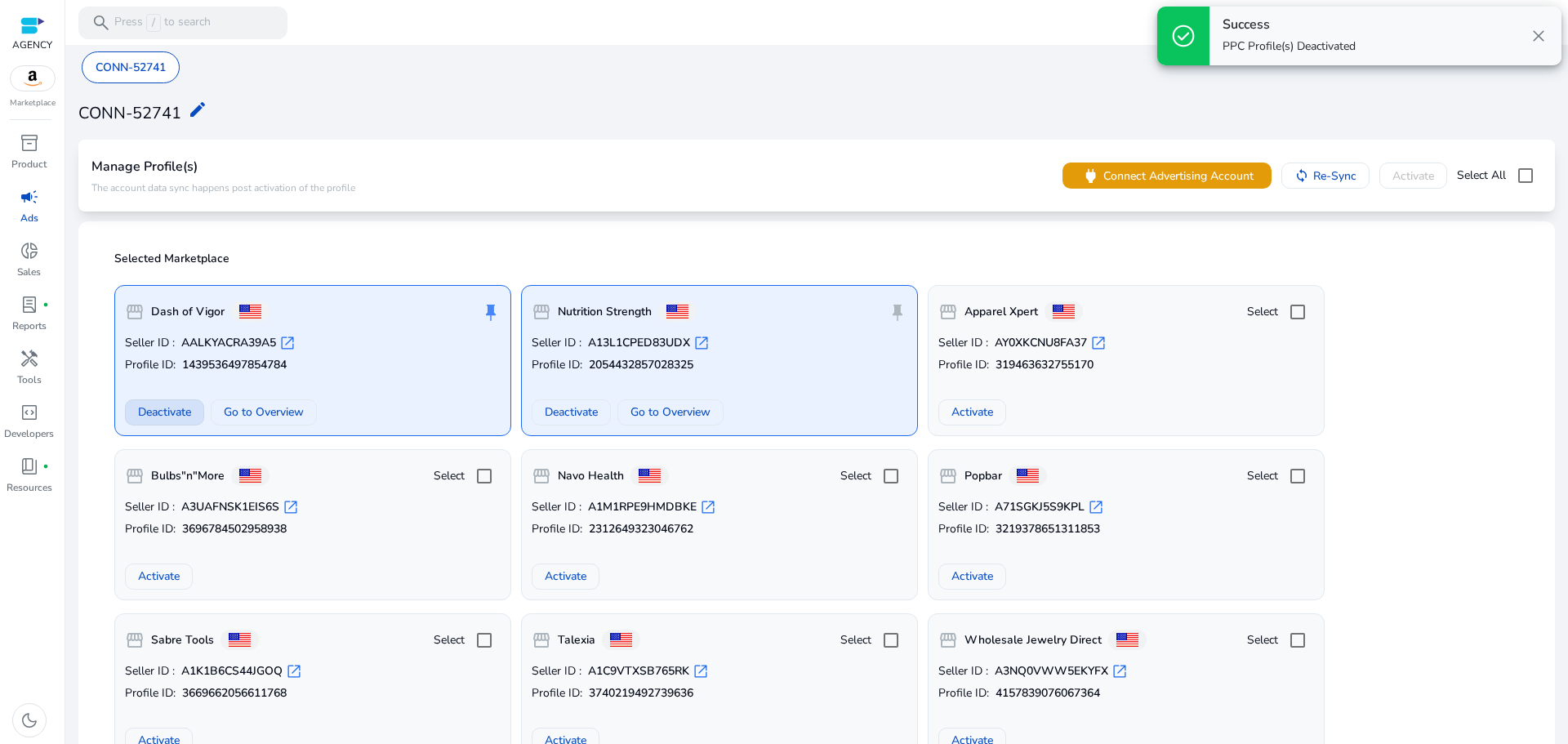
click at [178, 415] on span "Deactivate" at bounding box center [164, 411] width 53 height 17
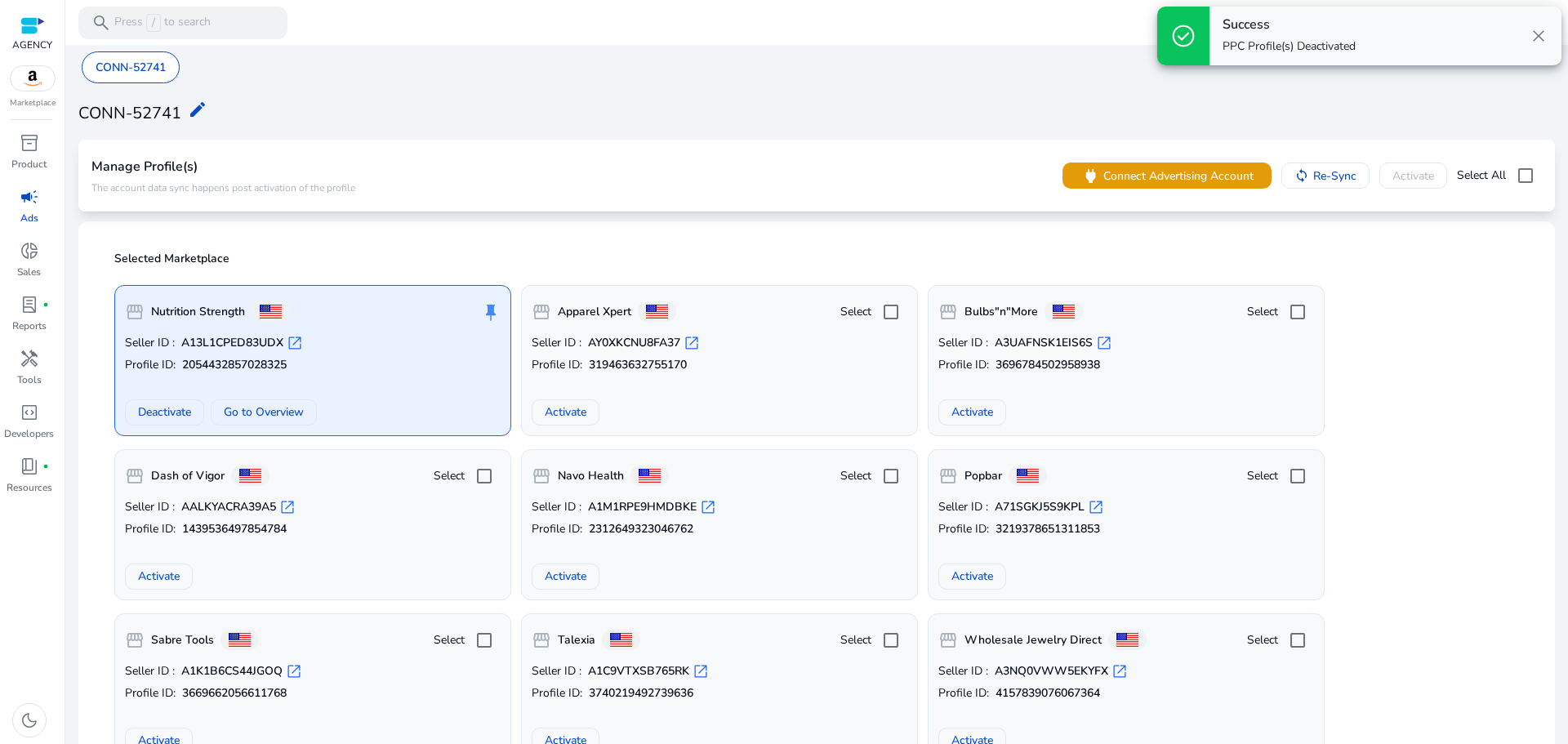
click at [178, 415] on span "Deactivate" at bounding box center [164, 411] width 53 height 17
